Goal: Information Seeking & Learning: Learn about a topic

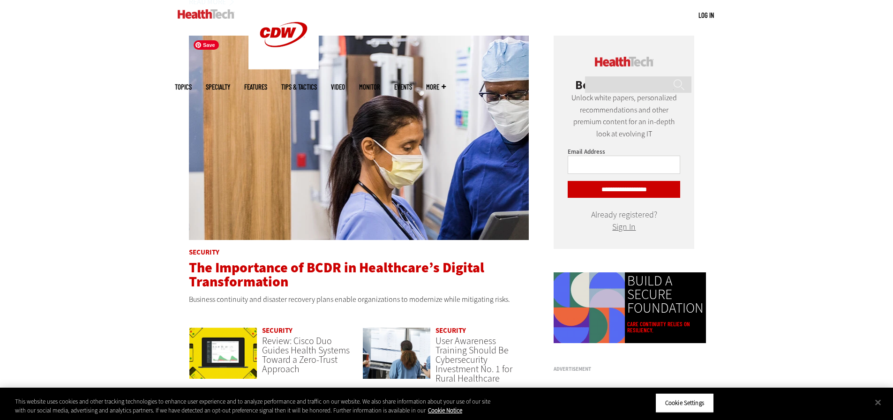
scroll to position [703, 0]
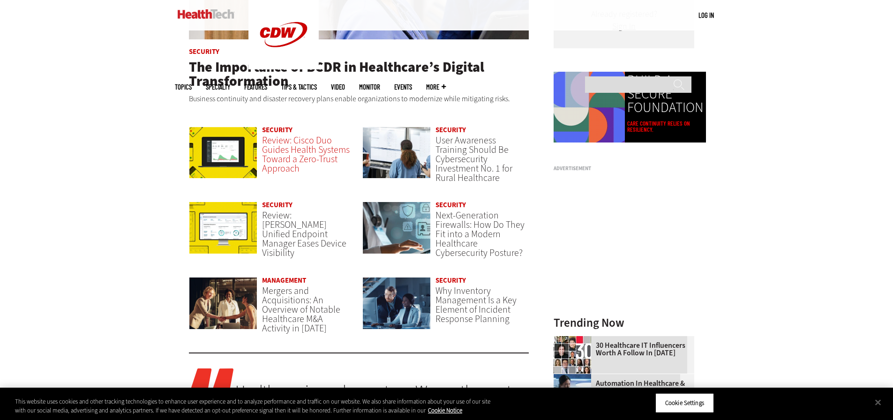
click at [287, 141] on span "Review: Cisco Duo Guides Health Systems Toward a Zero-Trust Approach" at bounding box center [306, 154] width 88 height 41
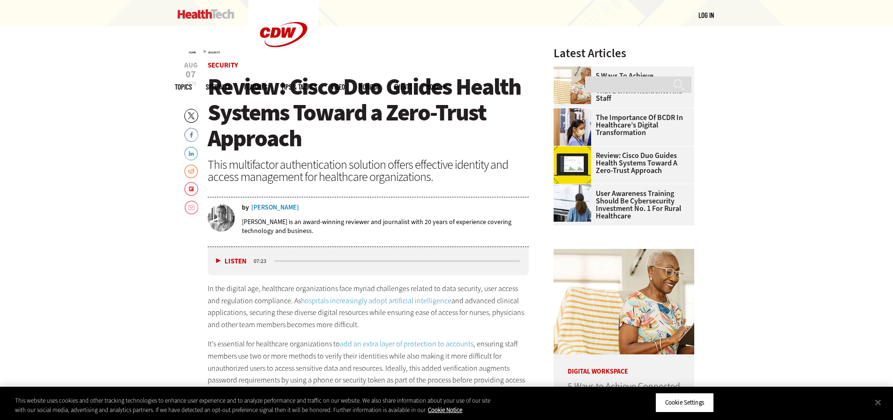
scroll to position [328, 0]
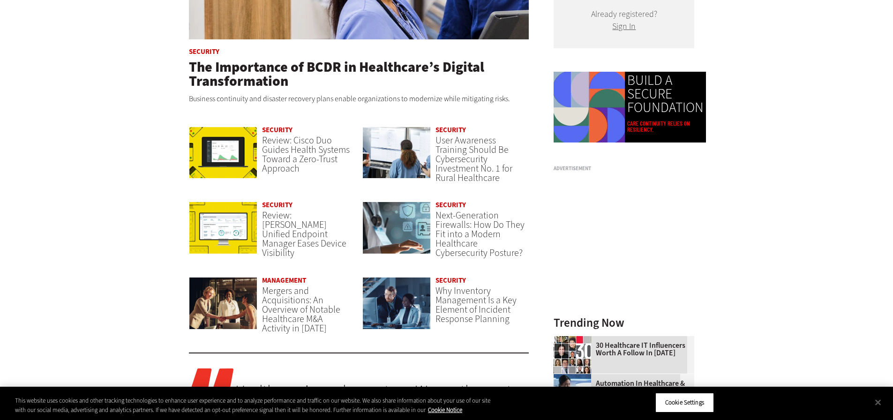
click at [292, 211] on span "Review: Ivanti Unified Endpoint Manager Eases Device Visibility" at bounding box center [304, 234] width 84 height 50
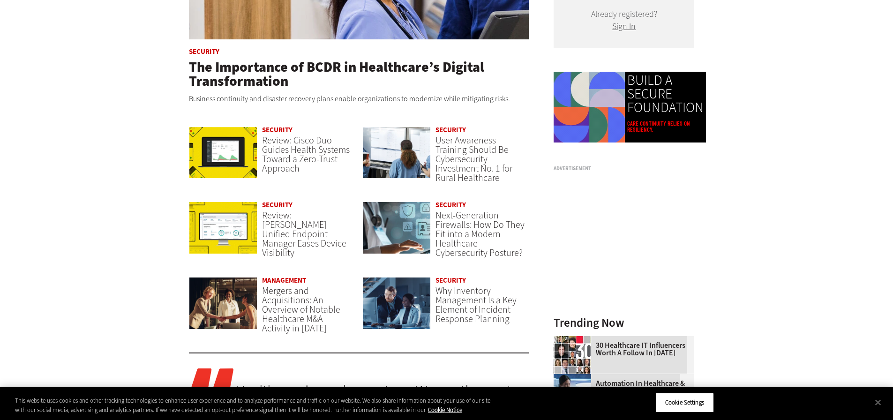
scroll to position [703, 0]
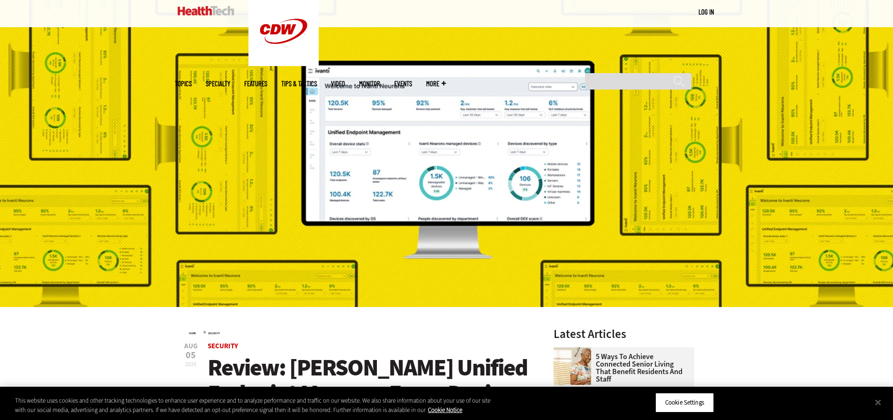
scroll to position [234, 0]
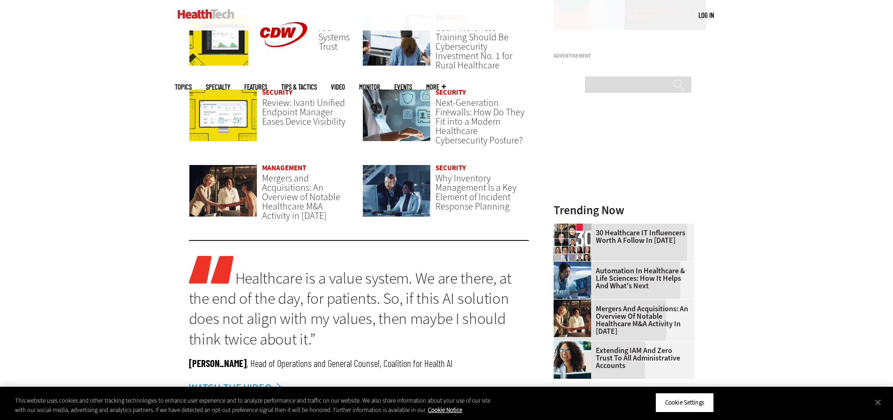
scroll to position [843, 0]
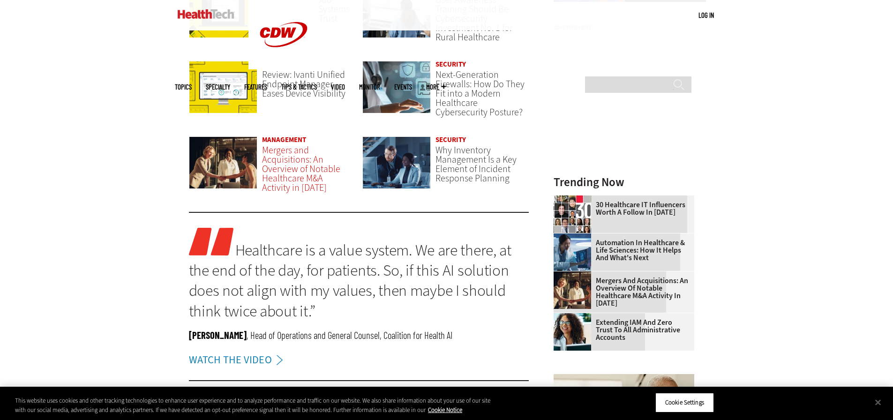
click at [300, 166] on span "Mergers and Acquisitions: An Overview of Notable Healthcare M&A Activity in [DA…" at bounding box center [301, 169] width 78 height 50
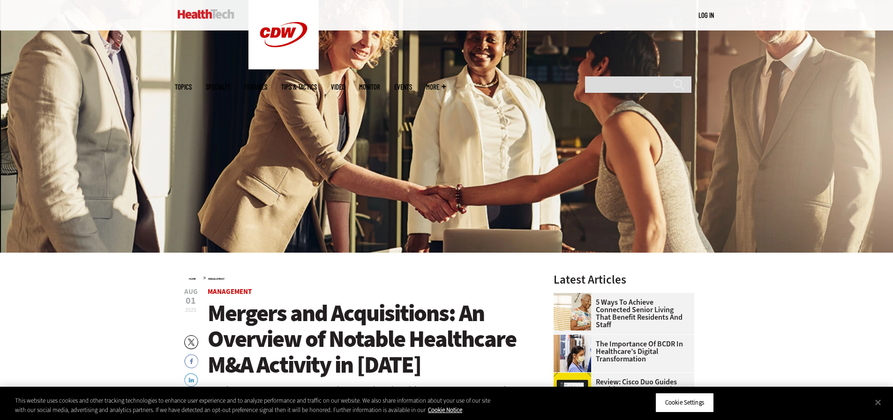
scroll to position [281, 0]
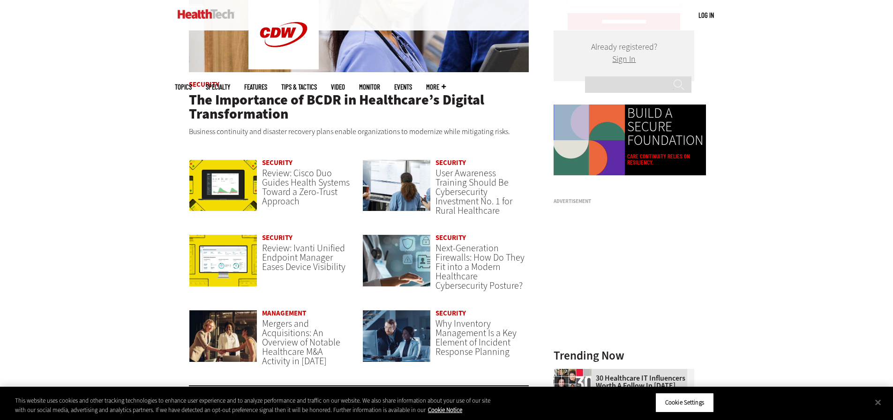
scroll to position [656, 0]
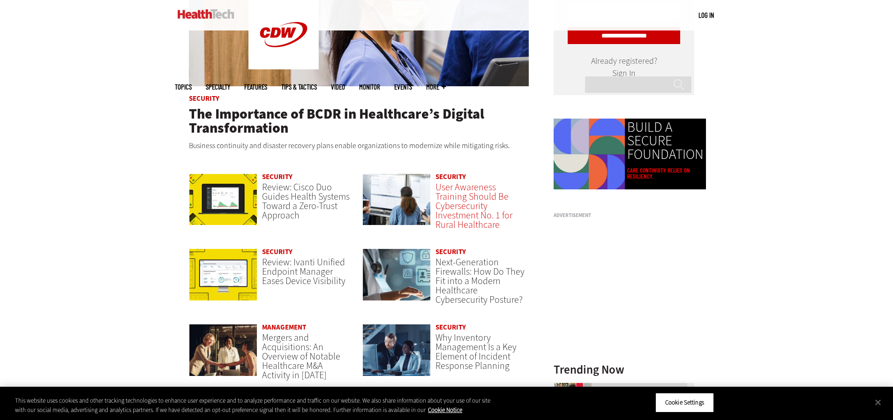
click at [469, 188] on span "User Awareness Training Should Be Cybersecurity Investment No. 1 for Rural Heal…" at bounding box center [473, 206] width 77 height 50
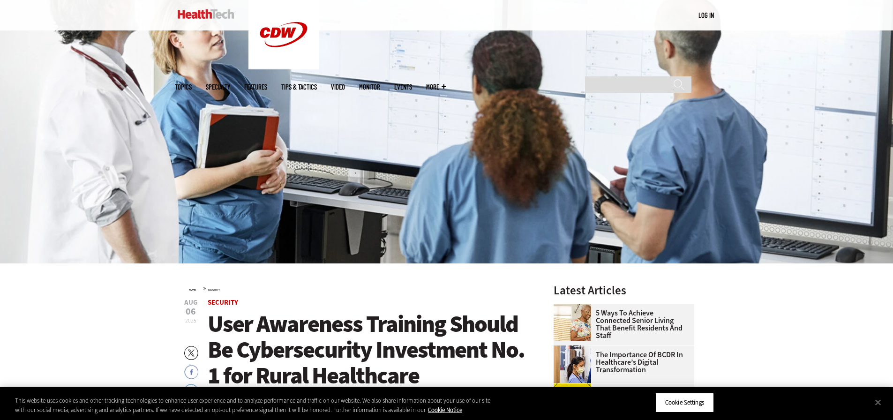
scroll to position [234, 0]
